Goal: Check status

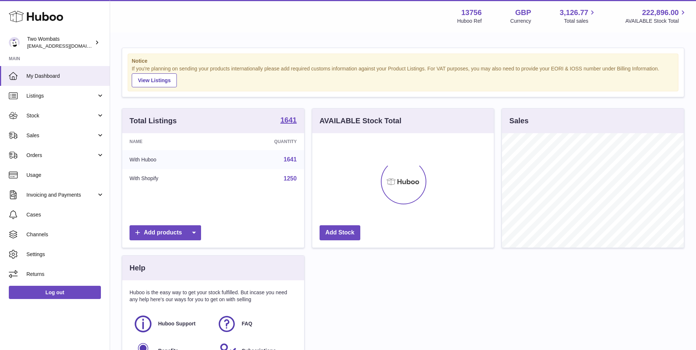
scroll to position [115, 182]
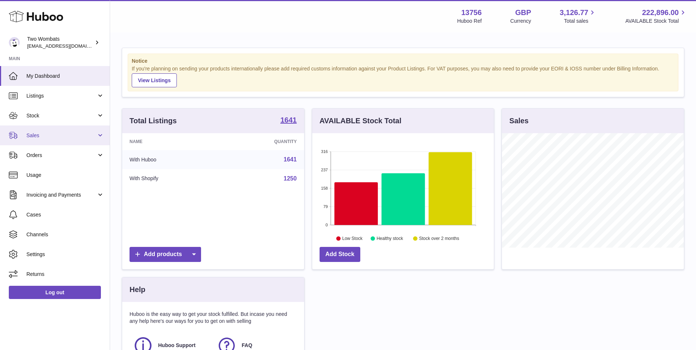
click at [69, 144] on link "Sales" at bounding box center [55, 136] width 110 height 20
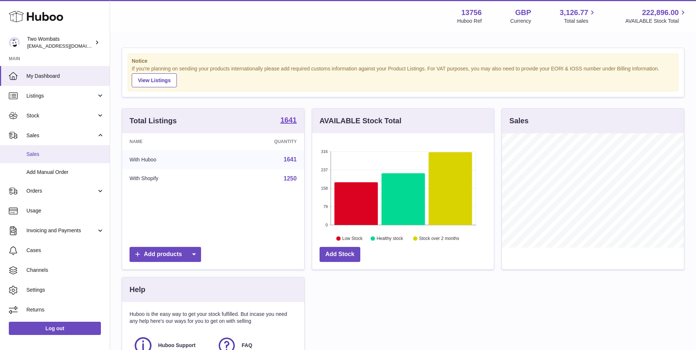
click at [65, 162] on link "Sales" at bounding box center [55, 154] width 110 height 18
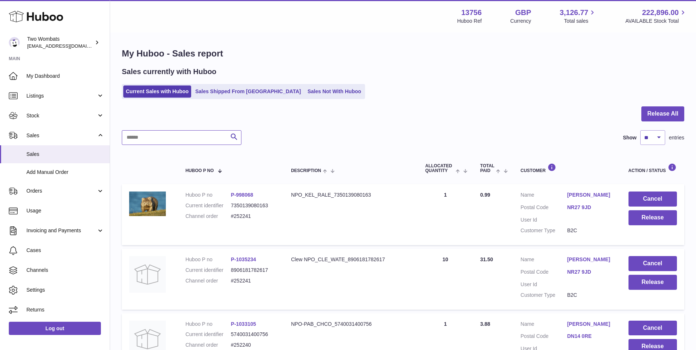
drag, startPoint x: 159, startPoint y: 141, endPoint x: 155, endPoint y: 141, distance: 4.0
click at [159, 141] on input "text" at bounding box center [182, 137] width 120 height 15
paste input "*******"
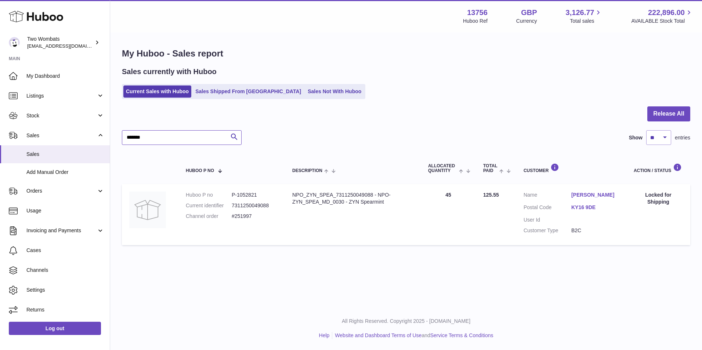
type input "*******"
click at [250, 196] on dd "P-1052821" at bounding box center [255, 195] width 46 height 7
click at [250, 195] on dd "P-1052821" at bounding box center [255, 195] width 46 height 7
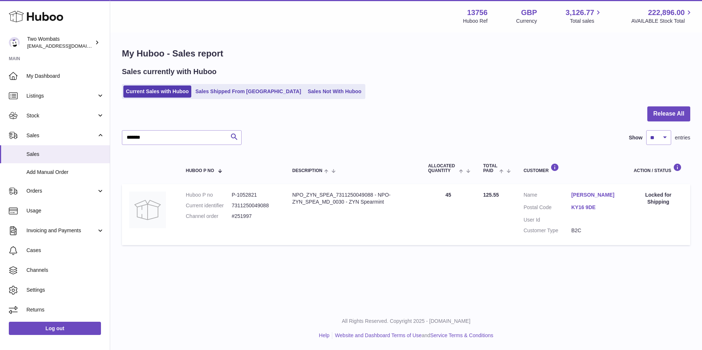
click at [245, 213] on dd "#251997" at bounding box center [255, 216] width 46 height 7
drag, startPoint x: 260, startPoint y: 218, endPoint x: 232, endPoint y: 219, distance: 27.5
click at [232, 219] on dd "#251997" at bounding box center [255, 216] width 46 height 7
copy dd "#251997"
